Goal: Transaction & Acquisition: Purchase product/service

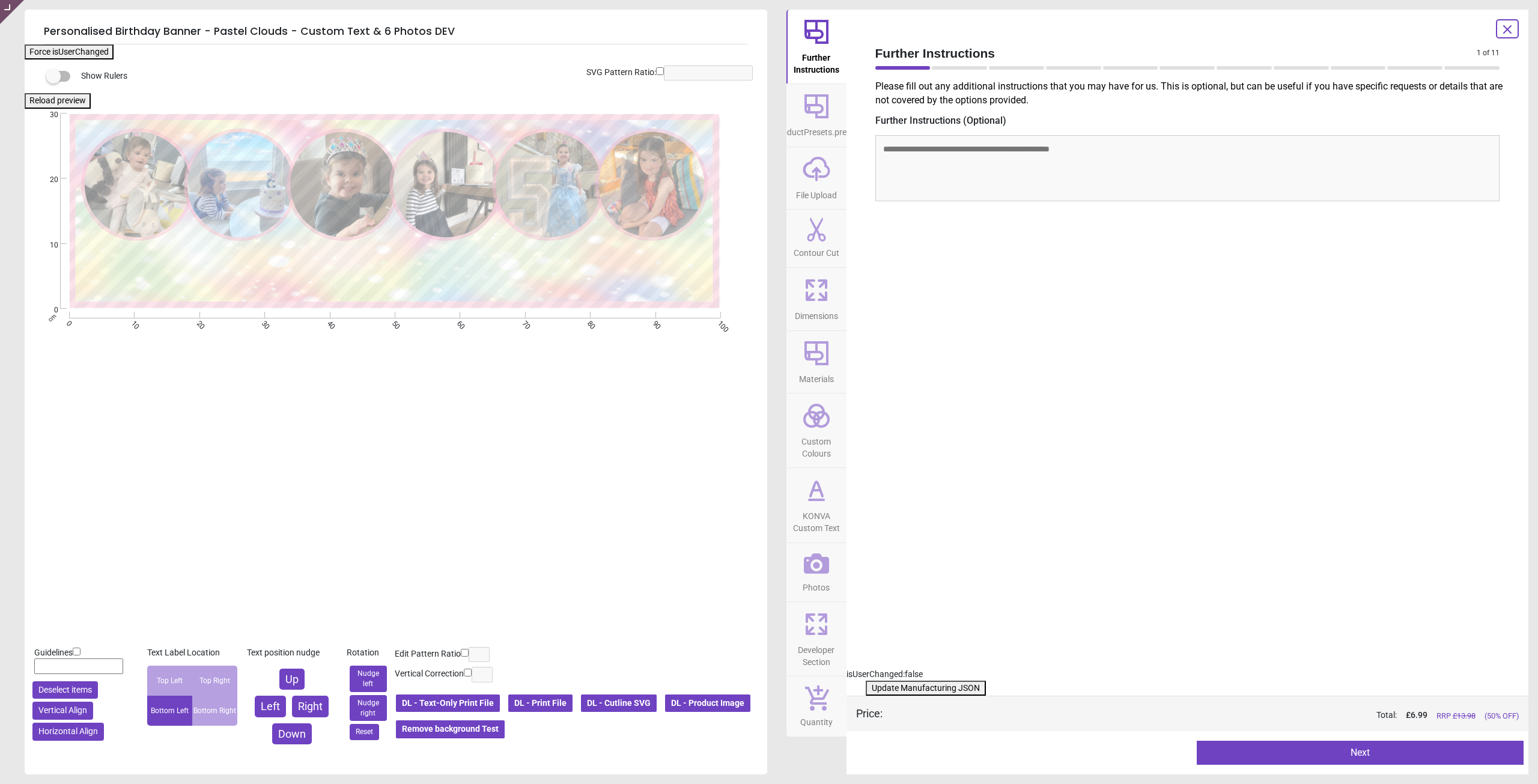
click at [1422, 770] on div "Preview Next Next" at bounding box center [1188, 752] width 682 height 43
click at [1505, 32] on icon at bounding box center [1507, 29] width 7 height 7
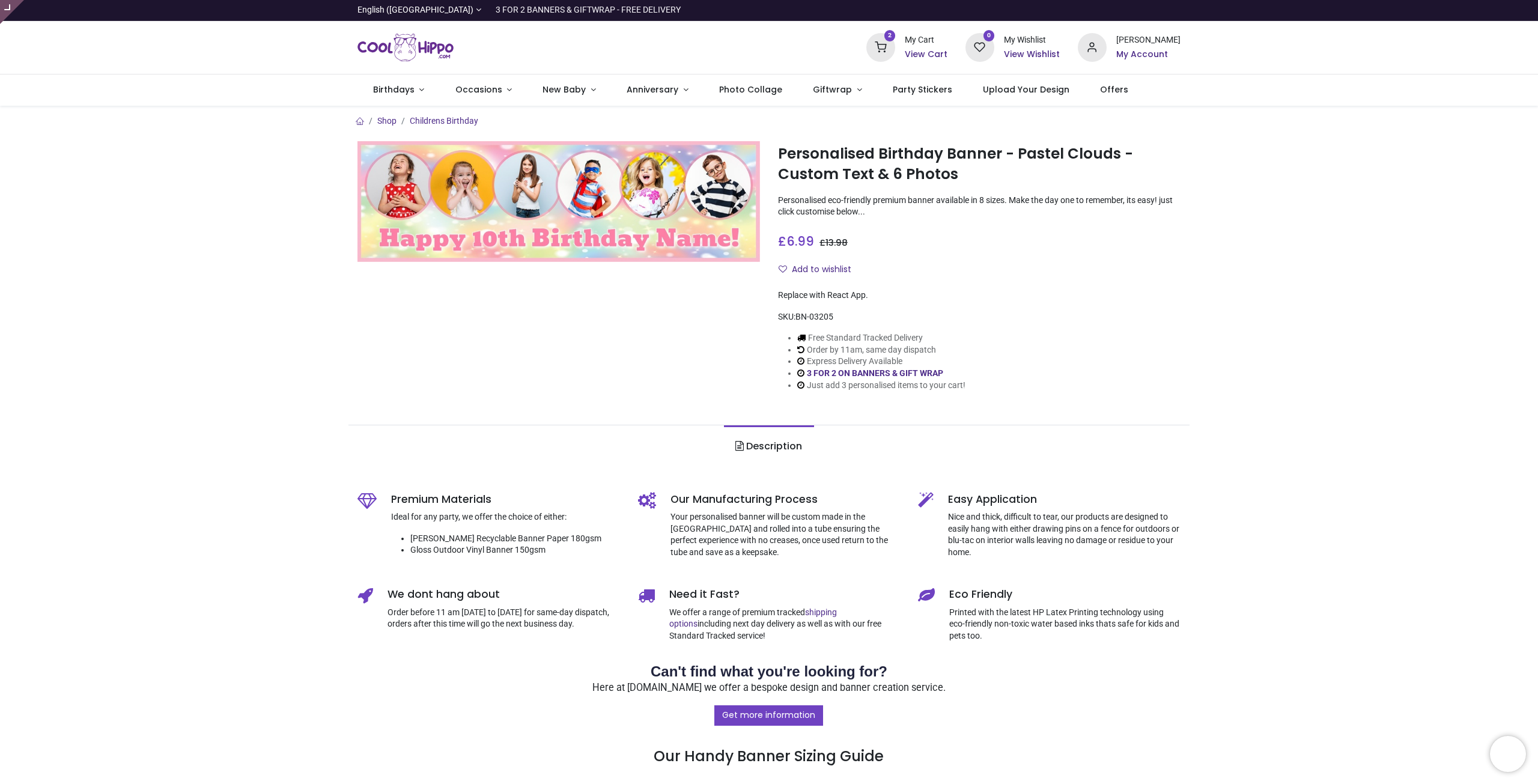
type input "**********"
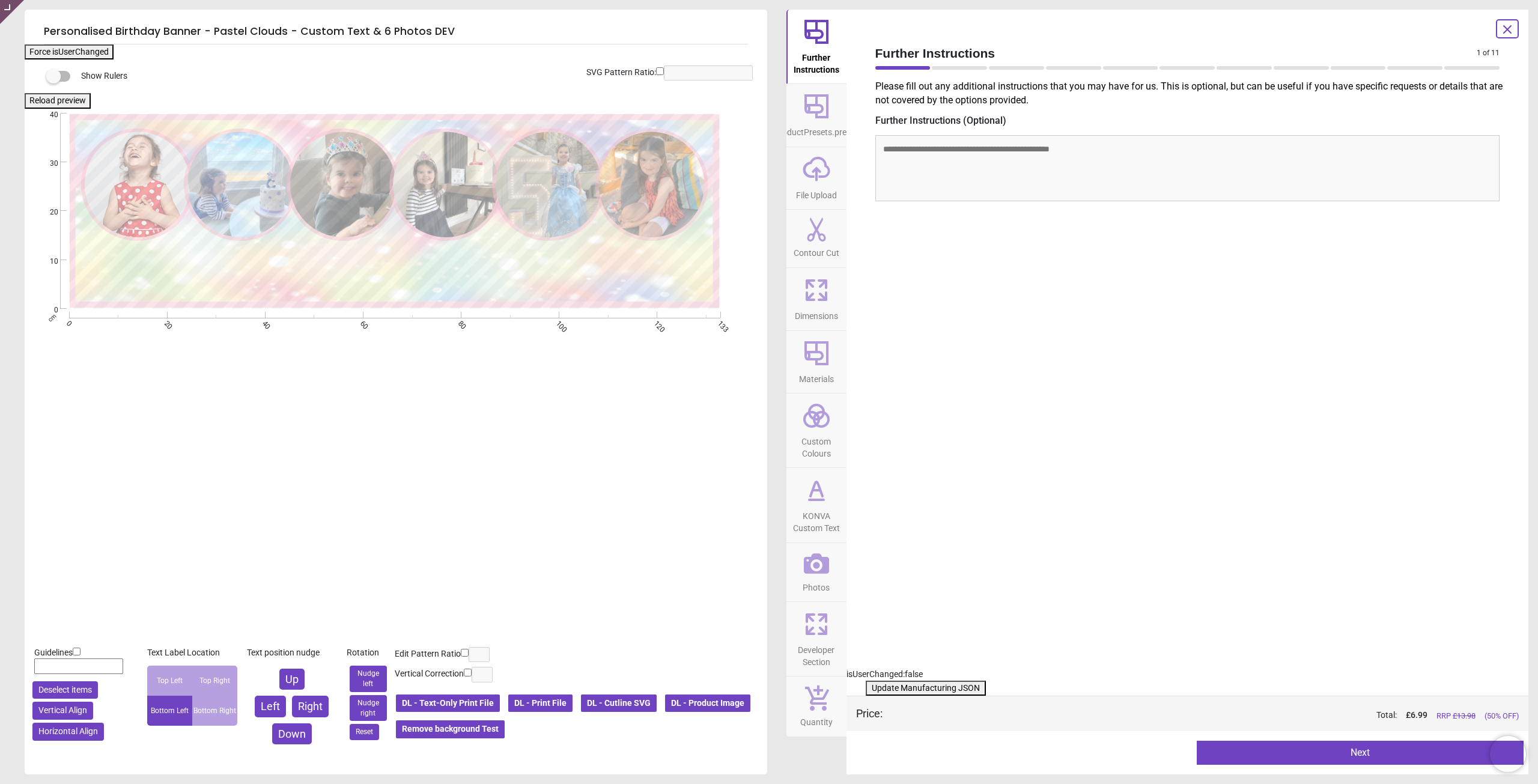
click at [461, 700] on button "DL - Text-Only Print File" at bounding box center [448, 703] width 106 height 20
